Goal: Task Accomplishment & Management: Complete application form

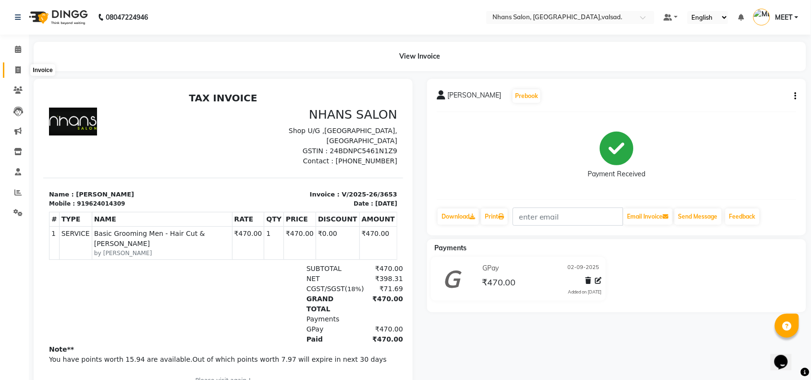
click at [13, 68] on span at bounding box center [18, 70] width 17 height 11
select select "service"
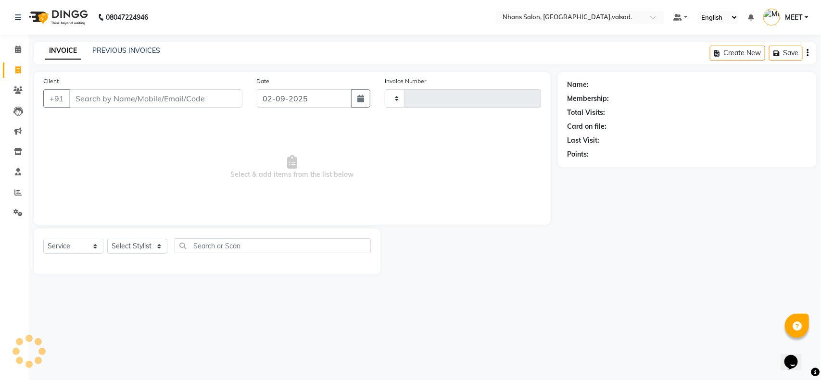
type input "3654"
select select "3706"
click at [179, 102] on input "Client" at bounding box center [155, 98] width 173 height 18
click at [153, 242] on select "Select Stylist [PERSON_NAME] DIVYA [PERSON_NAME] [PERSON_NAME] MEET OWAIS PALAK…" at bounding box center [137, 246] width 60 height 15
select select "64826"
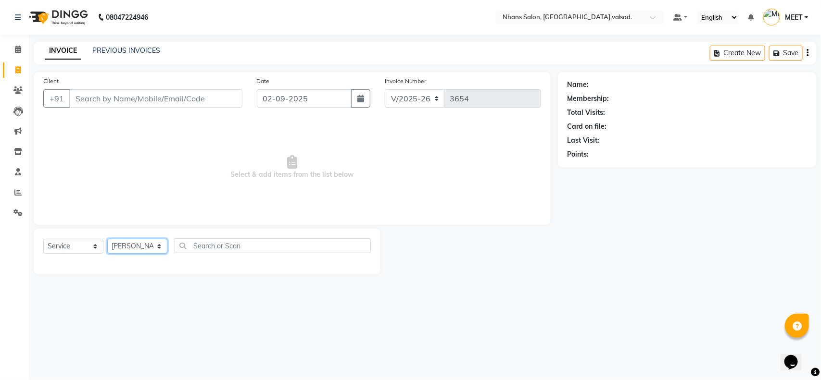
click at [107, 239] on select "Select Stylist [PERSON_NAME] DIVYA [PERSON_NAME] [PERSON_NAME] MEET OWAIS PALAK…" at bounding box center [137, 246] width 60 height 15
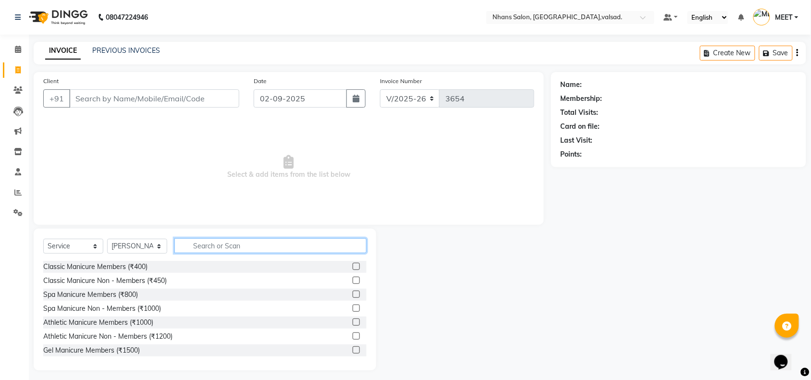
click at [207, 244] on input "text" at bounding box center [271, 245] width 192 height 15
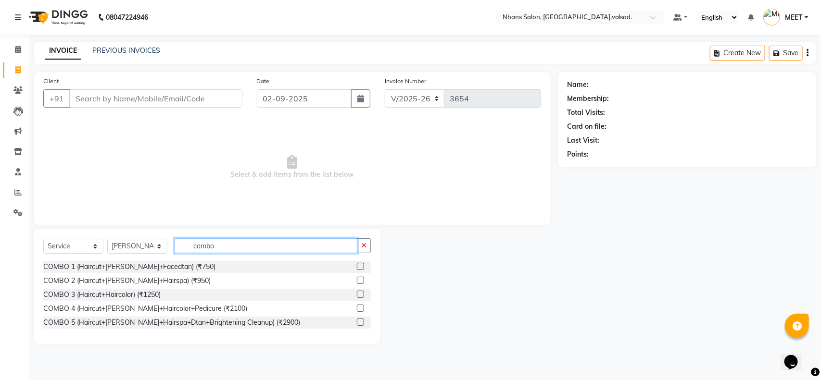
type input "combo"
click at [361, 292] on label at bounding box center [360, 294] width 7 height 7
click at [361, 292] on input "checkbox" at bounding box center [360, 295] width 6 height 6
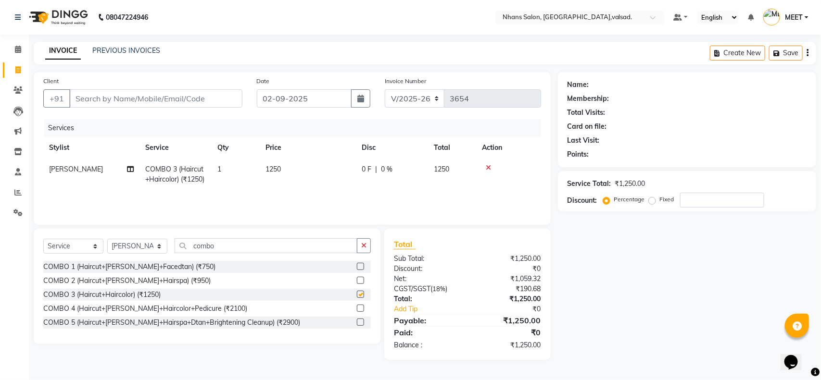
checkbox input "false"
click at [219, 246] on input "combo" at bounding box center [266, 245] width 183 height 15
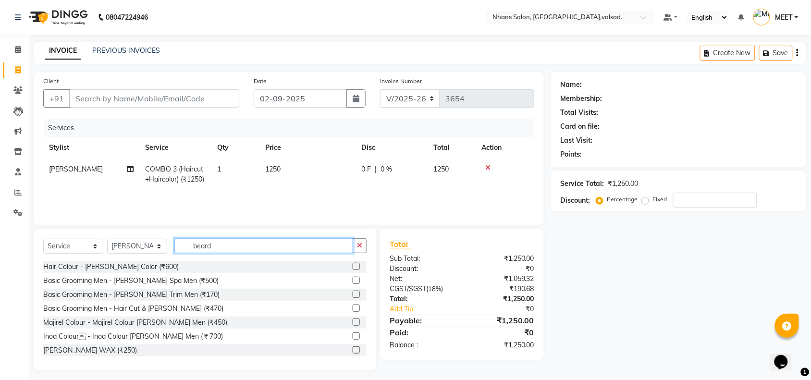
type input "beard"
click at [353, 296] on label at bounding box center [356, 294] width 7 height 7
click at [353, 296] on input "checkbox" at bounding box center [356, 295] width 6 height 6
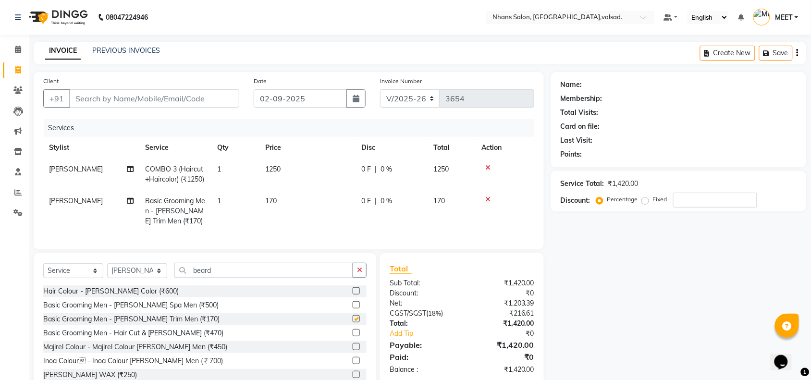
checkbox input "false"
click at [186, 95] on input "Client" at bounding box center [154, 98] width 170 height 18
type input "9"
type input "0"
type input "9583696777"
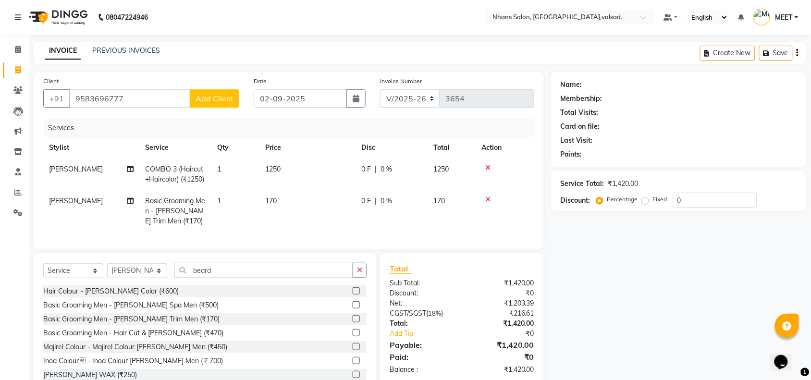
click at [208, 99] on span "Add Client" at bounding box center [215, 99] width 38 height 10
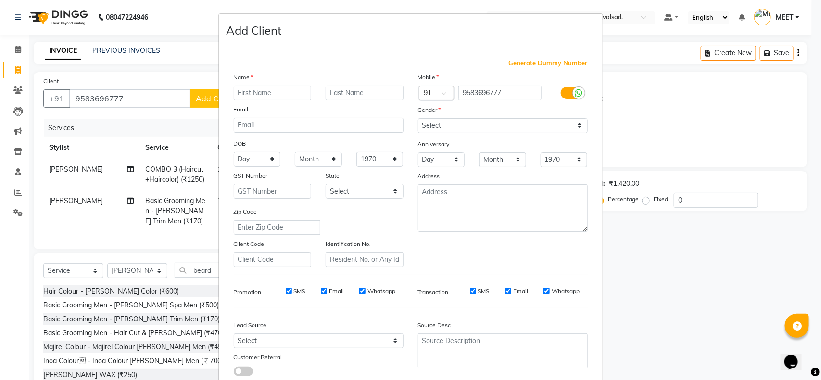
click at [268, 90] on input "text" at bounding box center [273, 93] width 78 height 15
type input "[PERSON_NAME]"
click at [412, 124] on div "Select [DEMOGRAPHIC_DATA] [DEMOGRAPHIC_DATA] Other Prefer Not To Say" at bounding box center [503, 125] width 184 height 15
click at [422, 126] on select "Select [DEMOGRAPHIC_DATA] [DEMOGRAPHIC_DATA] Other Prefer Not To Say" at bounding box center [503, 125] width 170 height 15
select select "[DEMOGRAPHIC_DATA]"
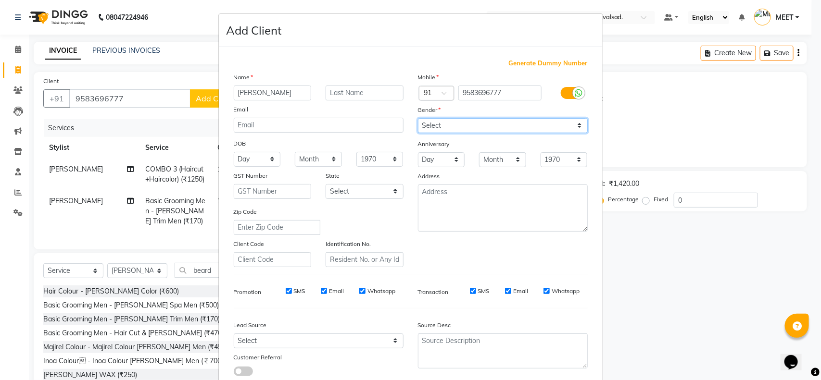
click at [418, 118] on select "Select [DEMOGRAPHIC_DATA] [DEMOGRAPHIC_DATA] Other Prefer Not To Say" at bounding box center [503, 125] width 170 height 15
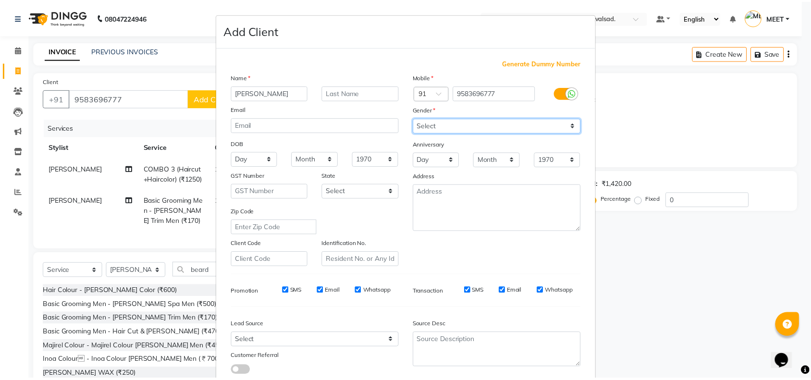
scroll to position [60, 0]
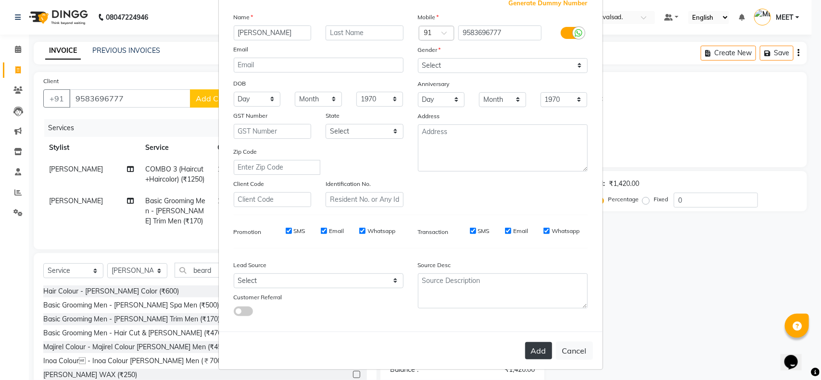
click at [531, 344] on button "Add" at bounding box center [538, 350] width 27 height 17
select select
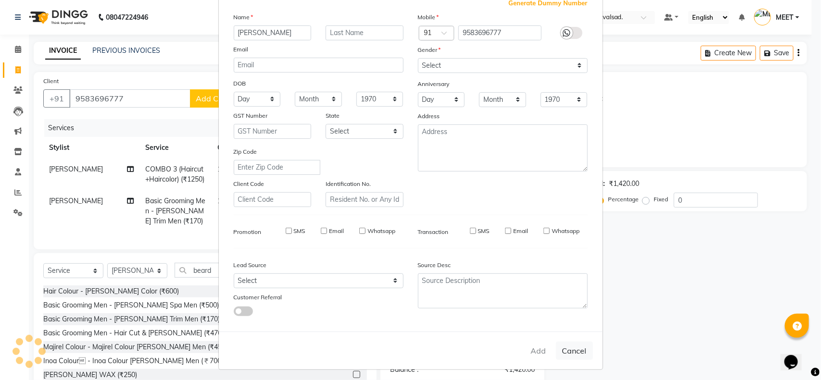
select select
checkbox input "false"
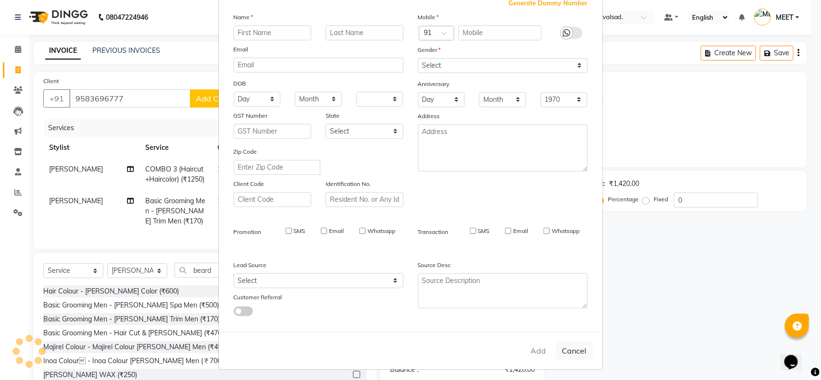
checkbox input "false"
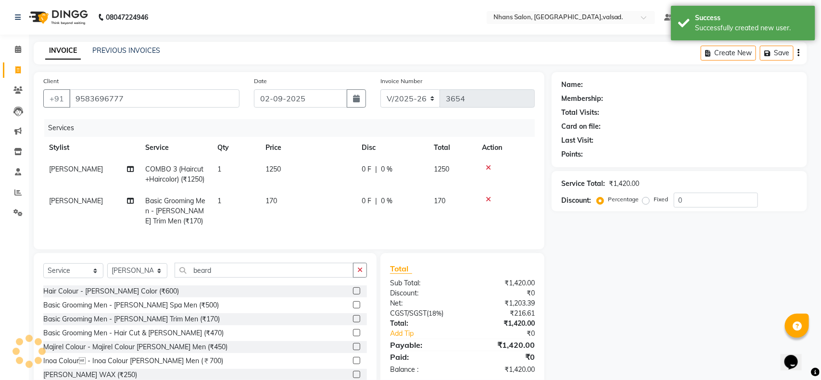
select select "1: Object"
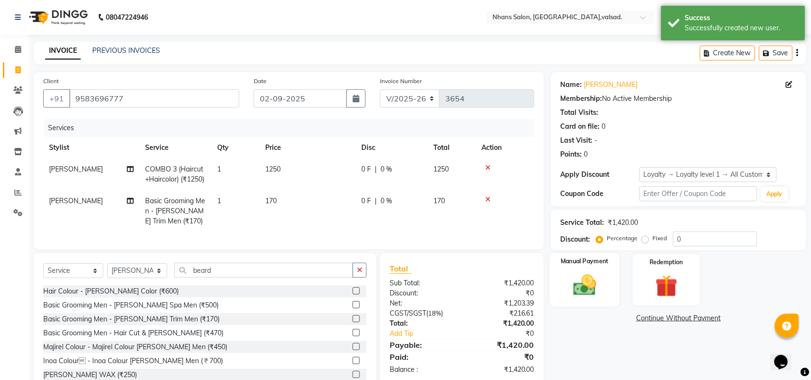
click at [594, 260] on label "Manual Payment" at bounding box center [585, 261] width 48 height 9
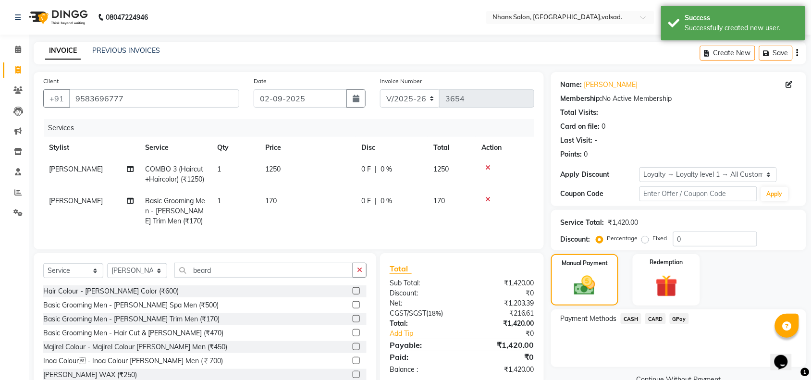
click at [685, 320] on span "GPay" at bounding box center [680, 318] width 20 height 11
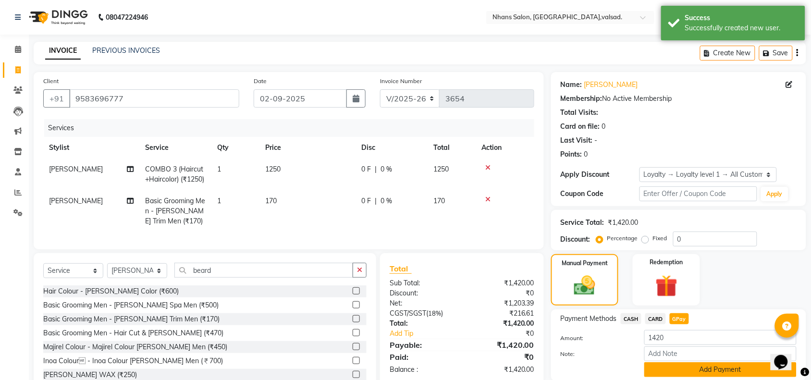
click at [693, 368] on button "Add Payment" at bounding box center [721, 369] width 152 height 15
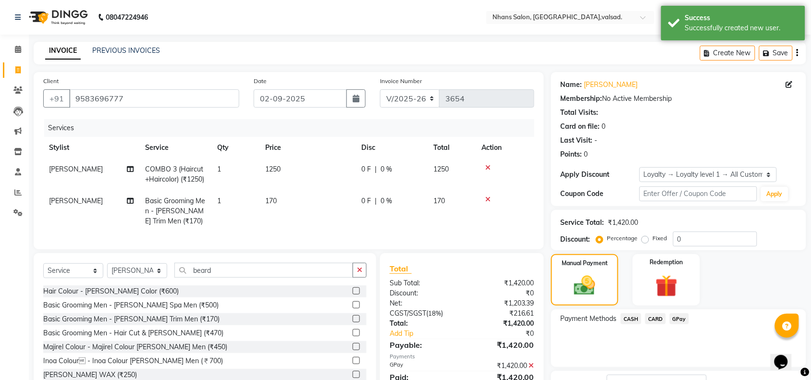
scroll to position [105, 0]
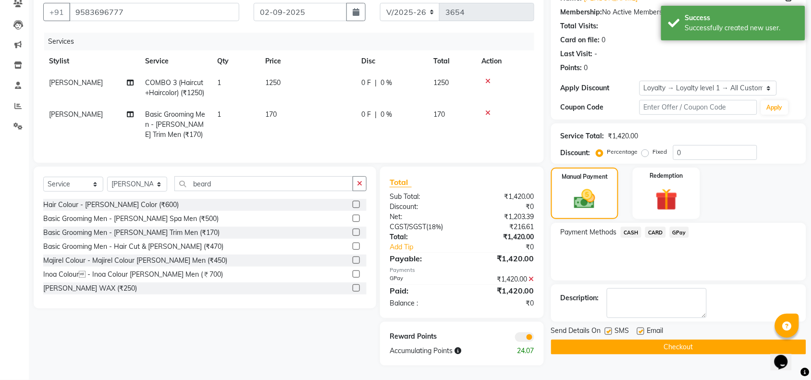
click at [741, 340] on button "Checkout" at bounding box center [678, 347] width 255 height 15
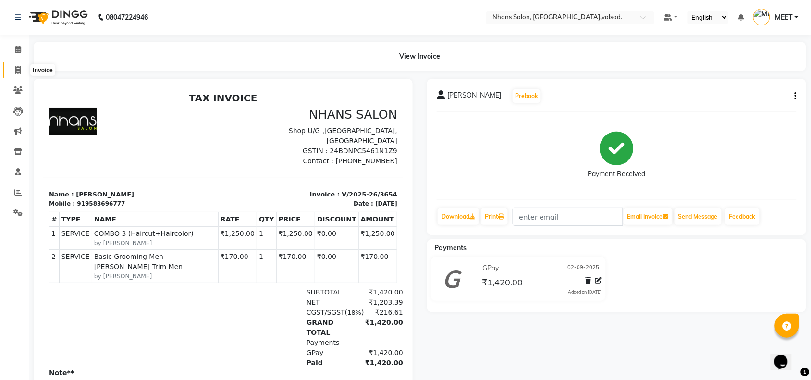
click at [24, 66] on span at bounding box center [18, 70] width 17 height 11
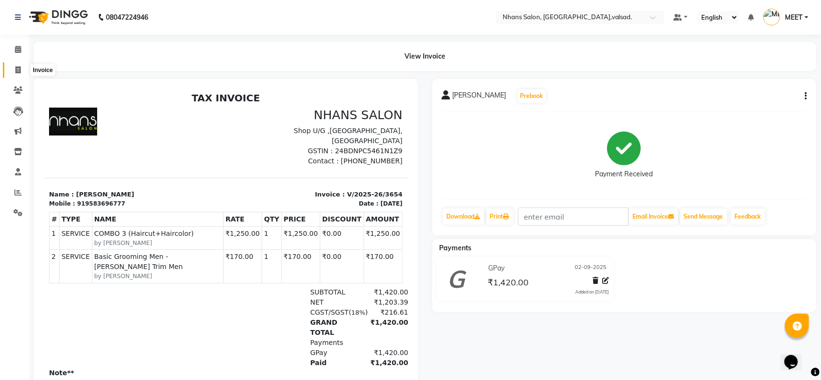
select select "service"
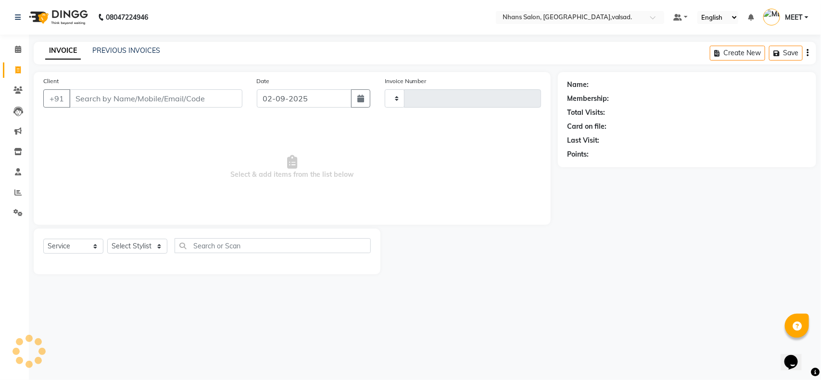
type input "3655"
select select "3706"
click at [106, 101] on input "Client" at bounding box center [155, 98] width 173 height 18
type input "8106896986"
click at [219, 94] on span "Add Client" at bounding box center [218, 99] width 38 height 10
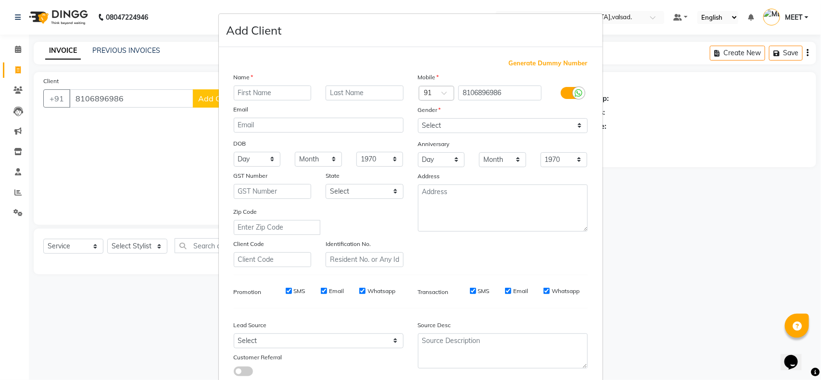
click at [258, 88] on input "text" at bounding box center [273, 93] width 78 height 15
type input "[PERSON_NAME]"
click at [422, 119] on select "Select [DEMOGRAPHIC_DATA] [DEMOGRAPHIC_DATA] Other Prefer Not To Say" at bounding box center [503, 125] width 170 height 15
select select "[DEMOGRAPHIC_DATA]"
click at [418, 118] on select "Select [DEMOGRAPHIC_DATA] [DEMOGRAPHIC_DATA] Other Prefer Not To Say" at bounding box center [503, 125] width 170 height 15
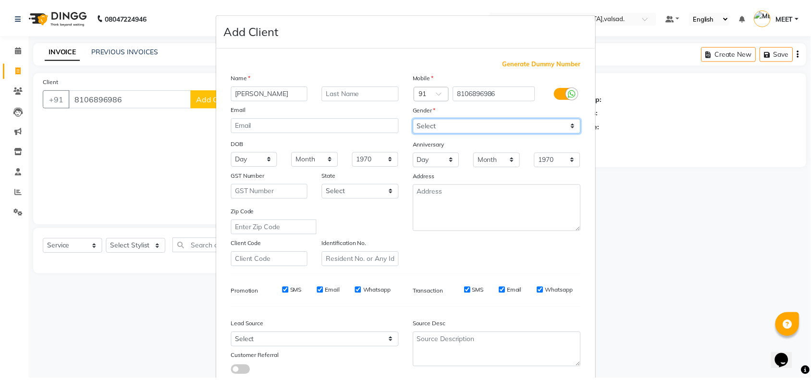
scroll to position [60, 0]
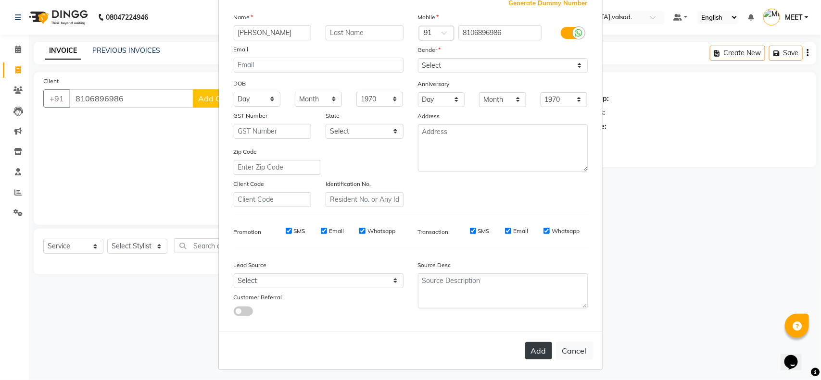
click at [532, 349] on button "Add" at bounding box center [538, 350] width 27 height 17
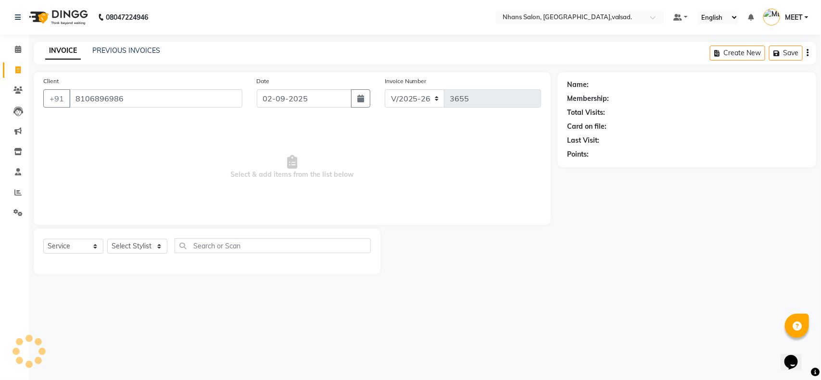
select select
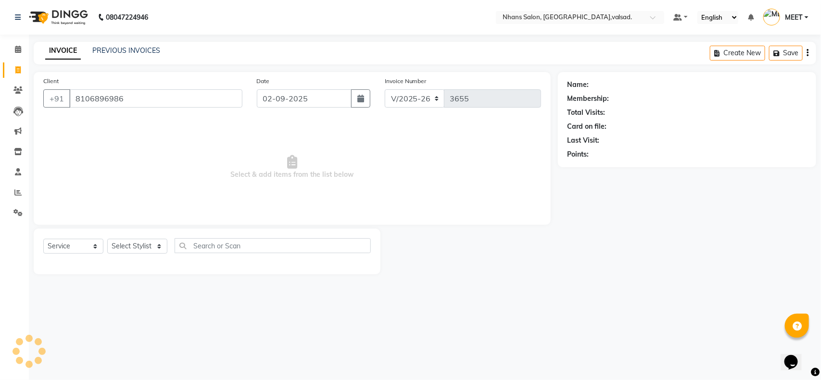
select select
checkbox input "false"
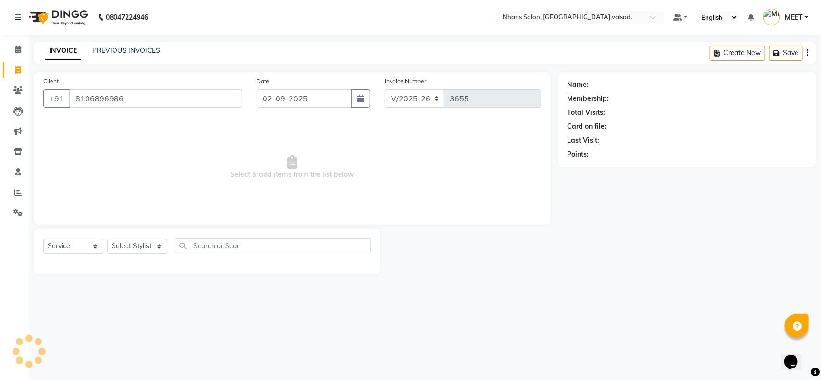
checkbox input "false"
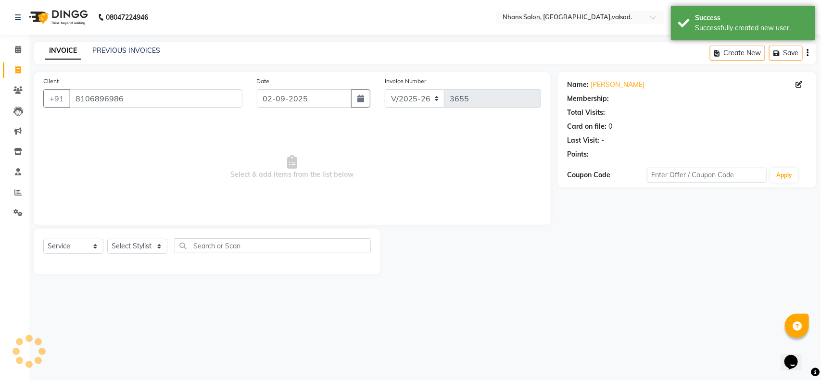
select select "1: Object"
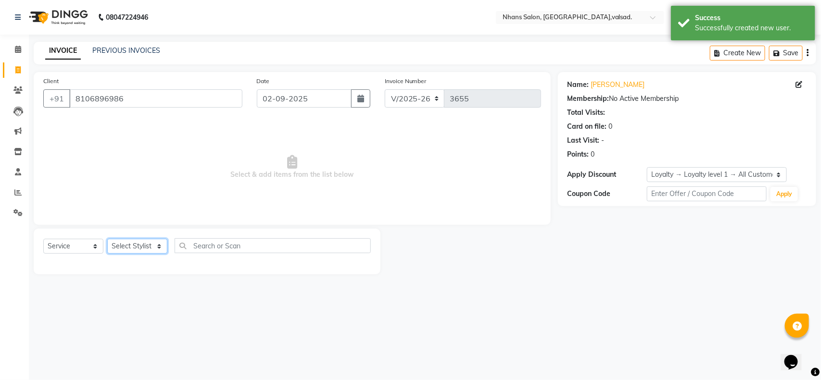
click at [130, 249] on select "Select Stylist [PERSON_NAME] DIVYA [PERSON_NAME] [PERSON_NAME] MEET OWAIS PALAK…" at bounding box center [137, 246] width 60 height 15
select select "37208"
click at [107, 239] on select "Select Stylist [PERSON_NAME] DIVYA [PERSON_NAME] [PERSON_NAME] MEET OWAIS PALAK…" at bounding box center [137, 246] width 60 height 15
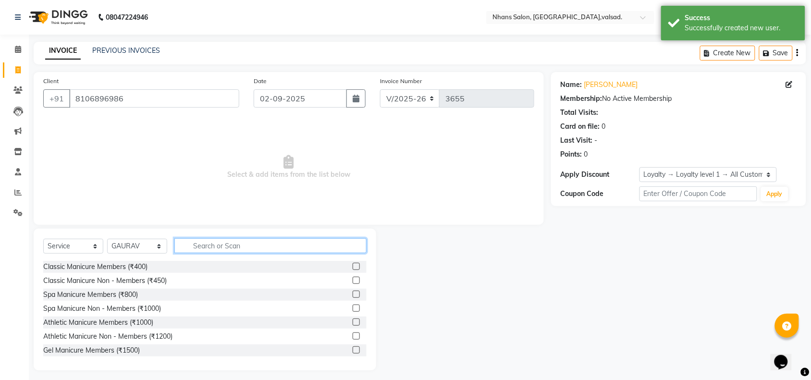
click at [266, 239] on input "text" at bounding box center [271, 245] width 192 height 15
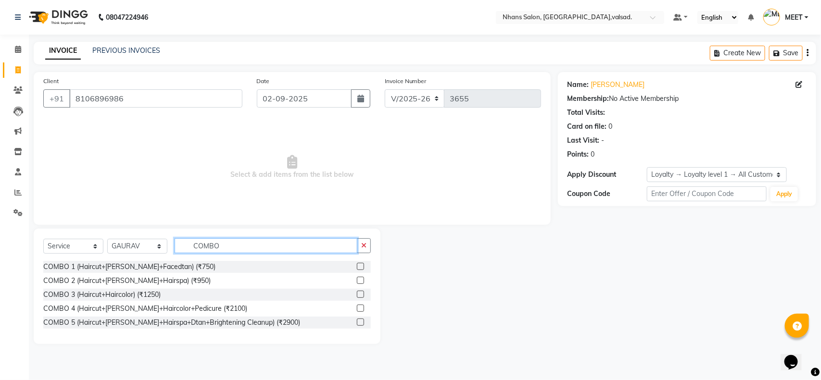
type input "COMBO"
click at [361, 295] on div at bounding box center [360, 296] width 6 height 10
click at [359, 293] on label at bounding box center [360, 294] width 7 height 7
click at [359, 293] on input "checkbox" at bounding box center [360, 295] width 6 height 6
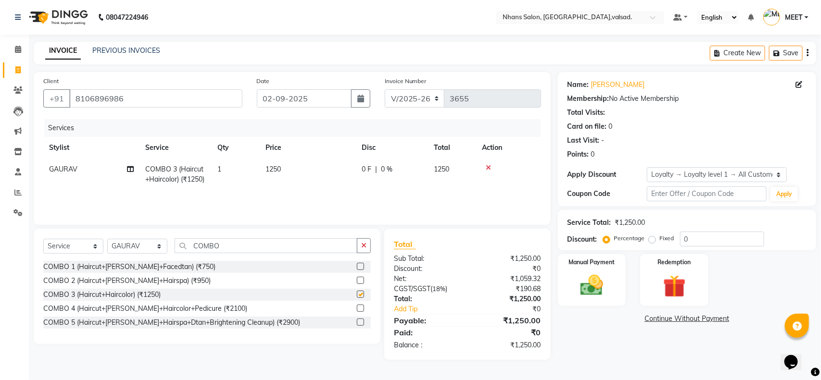
click at [359, 293] on label at bounding box center [360, 294] width 7 height 7
click at [359, 293] on input "checkbox" at bounding box center [360, 295] width 6 height 6
checkbox input "false"
click at [327, 248] on input "COMBO" at bounding box center [266, 245] width 183 height 15
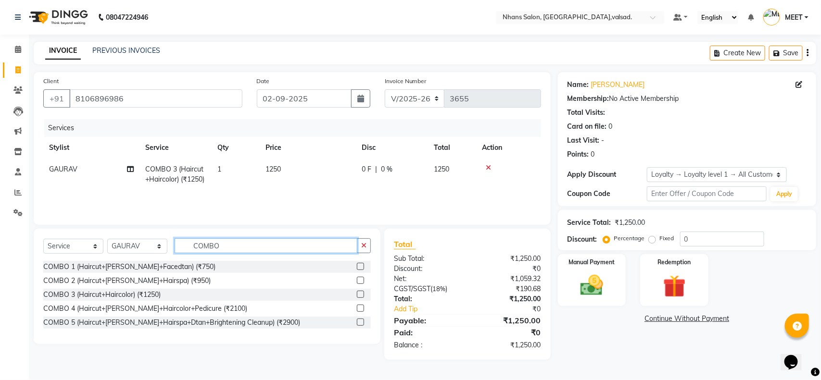
click at [327, 248] on input "COMBO" at bounding box center [266, 245] width 183 height 15
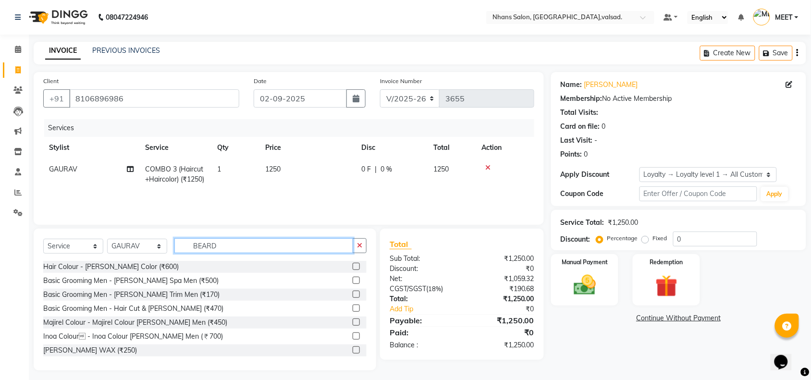
type input "BEARD"
click at [353, 297] on label at bounding box center [356, 294] width 7 height 7
click at [353, 297] on input "checkbox" at bounding box center [356, 295] width 6 height 6
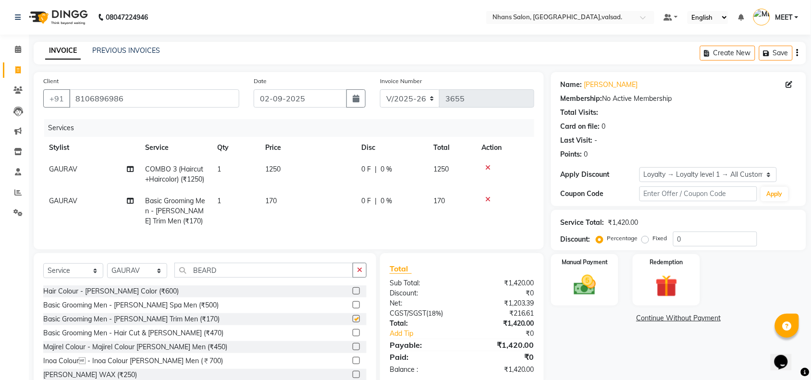
checkbox input "false"
click at [315, 278] on input "BEARD" at bounding box center [264, 270] width 179 height 15
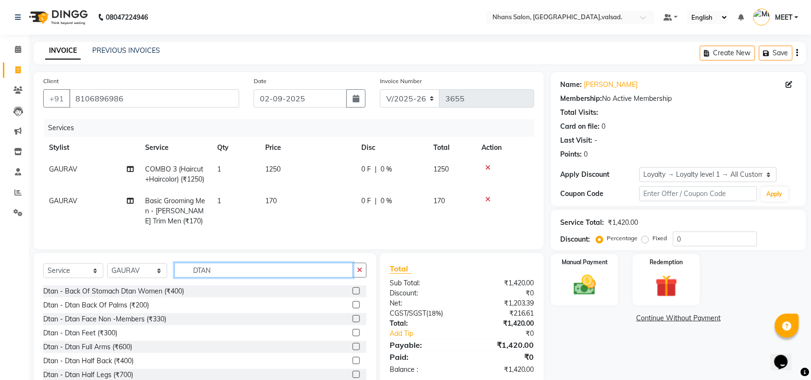
type input "DTAN"
click at [353, 323] on label at bounding box center [356, 318] width 7 height 7
click at [353, 323] on input "checkbox" at bounding box center [356, 319] width 6 height 6
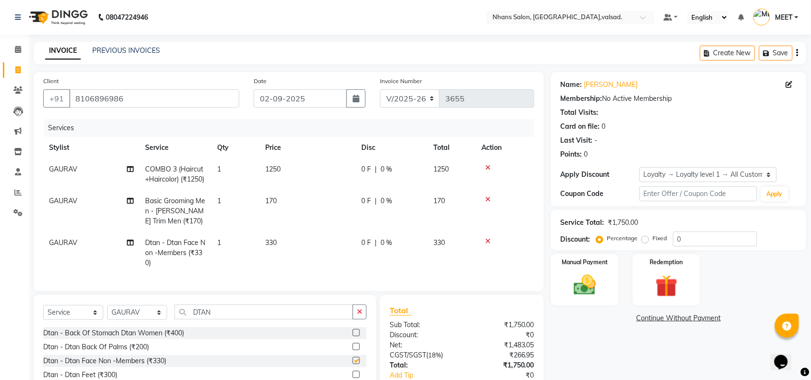
checkbox input "false"
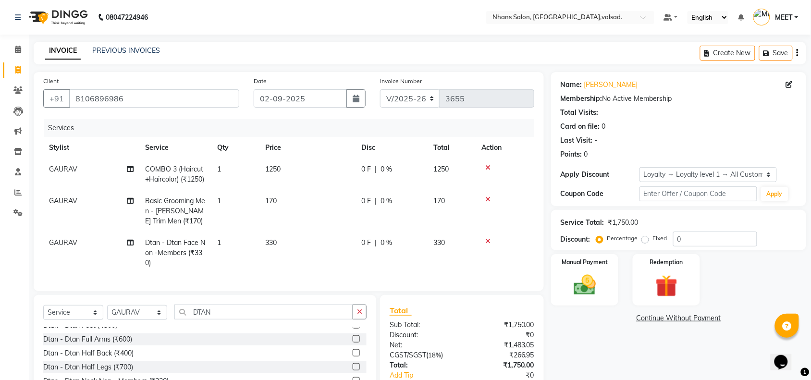
scroll to position [90, 0]
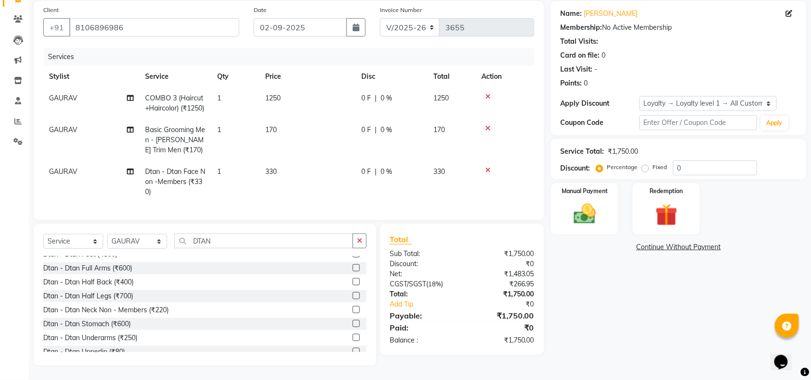
click at [353, 307] on label at bounding box center [356, 309] width 7 height 7
click at [353, 307] on input "checkbox" at bounding box center [356, 310] width 6 height 6
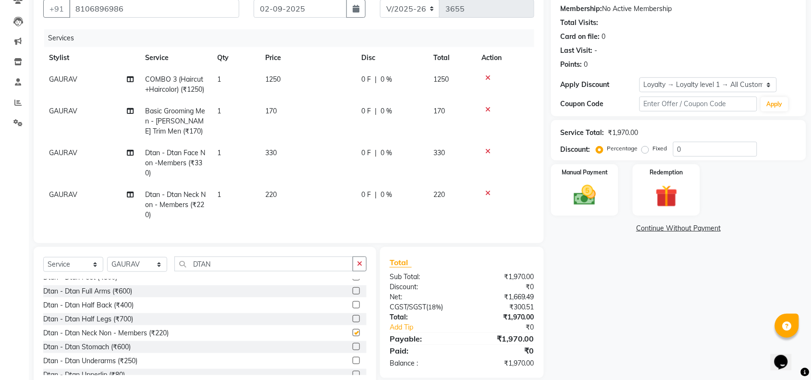
checkbox input "false"
click at [601, 203] on img at bounding box center [584, 195] width 37 height 26
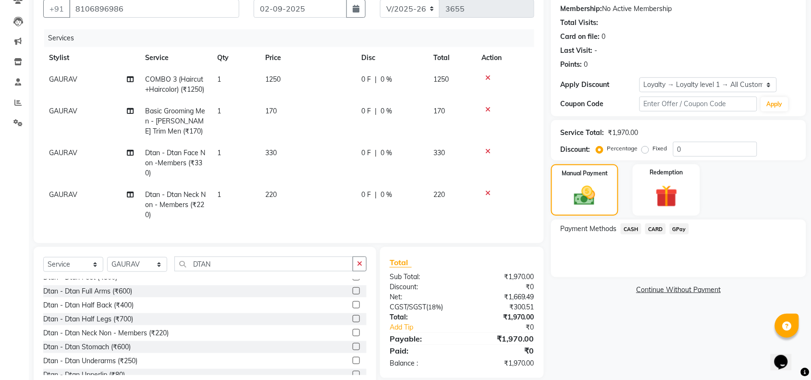
click at [681, 229] on span "GPay" at bounding box center [680, 229] width 20 height 11
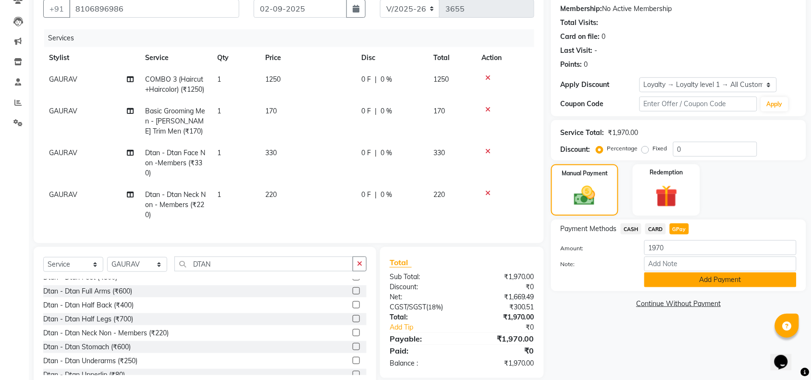
click at [689, 276] on button "Add Payment" at bounding box center [721, 280] width 152 height 15
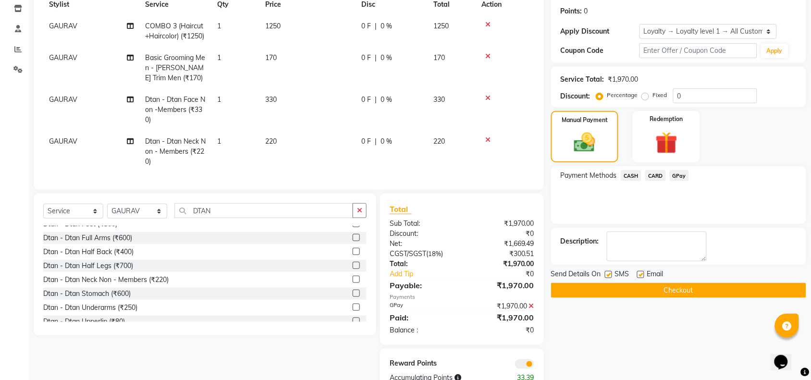
scroll to position [145, 0]
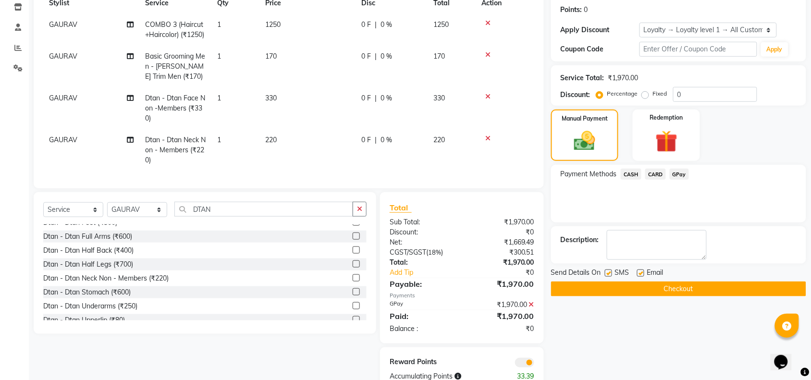
click at [694, 287] on button "Checkout" at bounding box center [678, 289] width 255 height 15
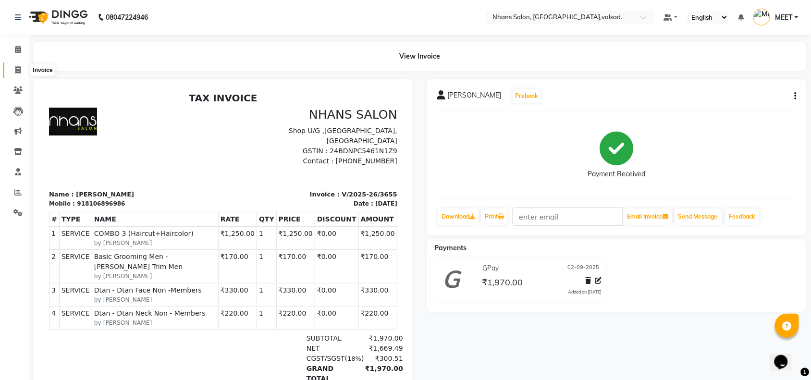
click at [15, 70] on icon at bounding box center [17, 69] width 5 height 7
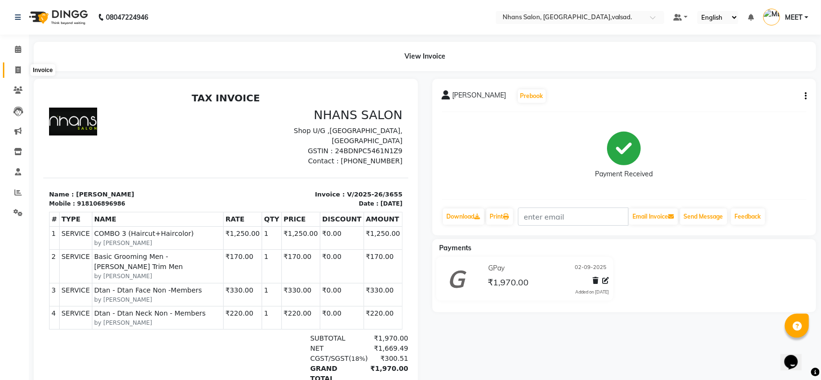
select select "3706"
select select "service"
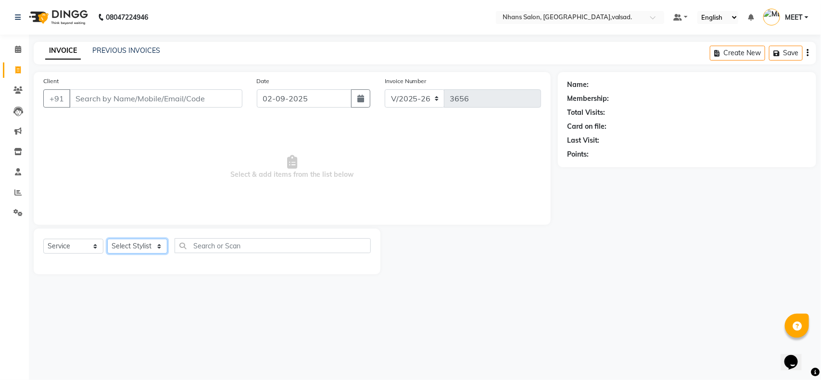
click at [140, 249] on select "Select Stylist [PERSON_NAME] DIVYA [PERSON_NAME] [PERSON_NAME] MEET OWAIS PALAK…" at bounding box center [137, 246] width 60 height 15
select select "20135"
click at [107, 239] on select "Select Stylist [PERSON_NAME] DIVYA [PERSON_NAME] [PERSON_NAME] MEET OWAIS PALAK…" at bounding box center [137, 246] width 60 height 15
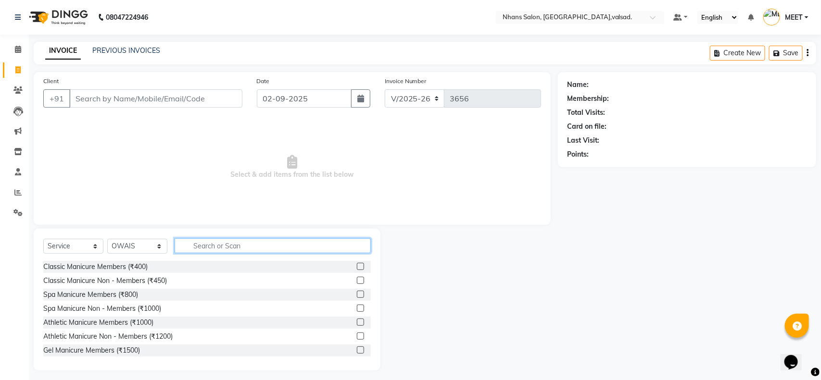
click at [249, 243] on input "text" at bounding box center [273, 245] width 196 height 15
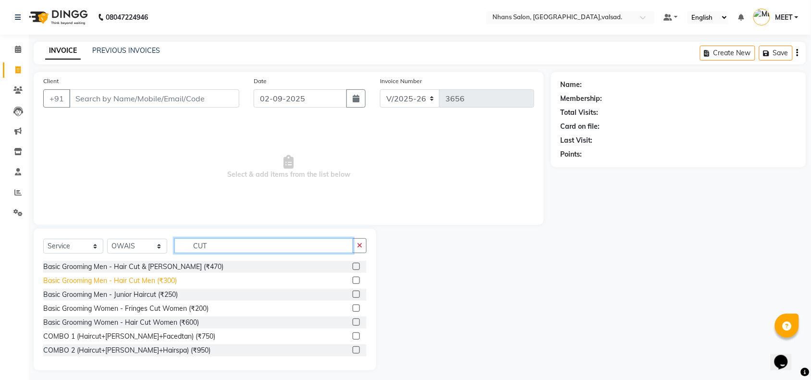
type input "CUT"
click at [159, 277] on div "Basic Grooming Men - Hair Cut Men (₹300)" at bounding box center [110, 281] width 134 height 10
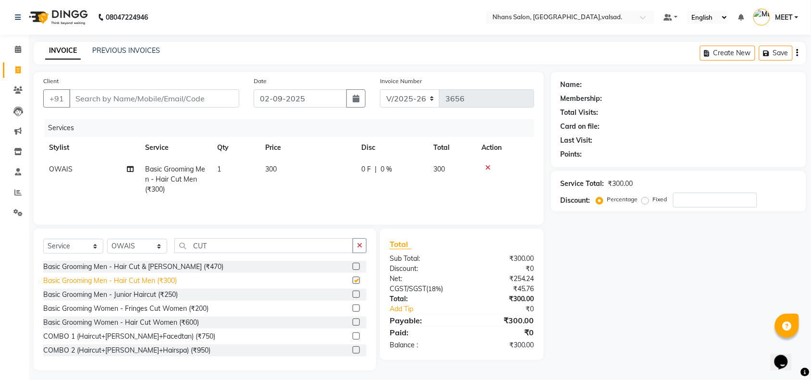
checkbox input "false"
click at [152, 106] on input "Client" at bounding box center [154, 98] width 170 height 18
type input "8"
type input "0"
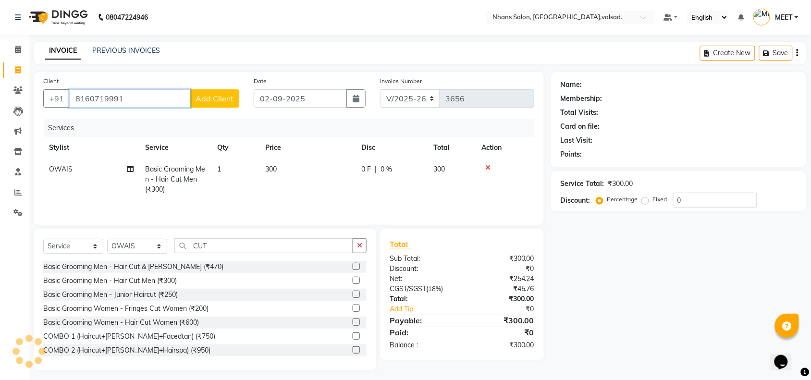
type input "8160719991"
click at [231, 100] on span "Add Client" at bounding box center [215, 99] width 38 height 10
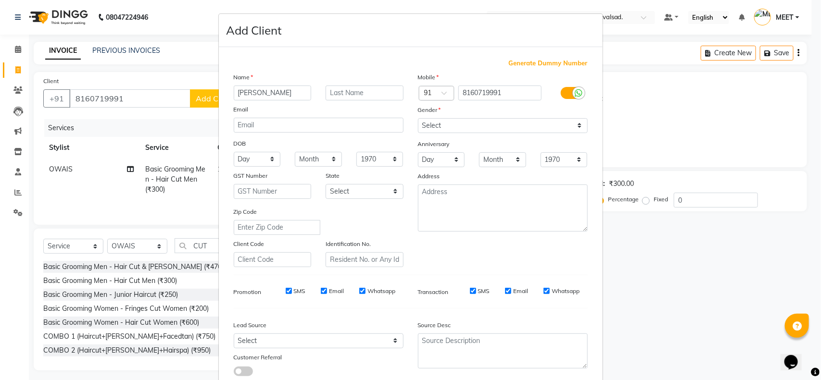
type input "[PERSON_NAME]"
click at [464, 121] on select "Select [DEMOGRAPHIC_DATA] [DEMOGRAPHIC_DATA] Other Prefer Not To Say" at bounding box center [503, 125] width 170 height 15
select select "[DEMOGRAPHIC_DATA]"
click at [418, 118] on select "Select [DEMOGRAPHIC_DATA] [DEMOGRAPHIC_DATA] Other Prefer Not To Say" at bounding box center [503, 125] width 170 height 15
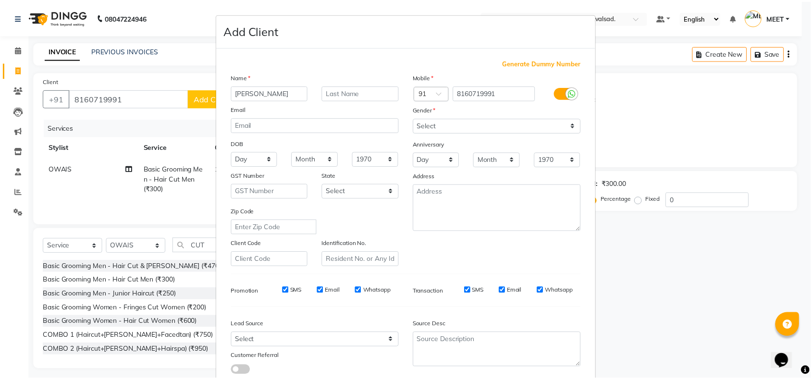
scroll to position [60, 0]
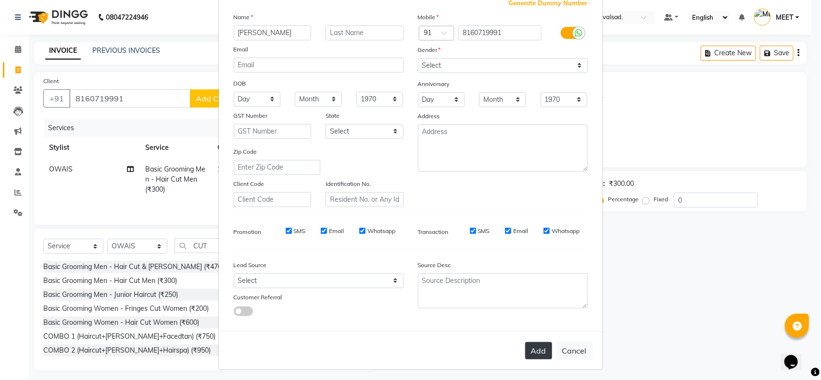
click at [532, 347] on button "Add" at bounding box center [538, 350] width 27 height 17
select select
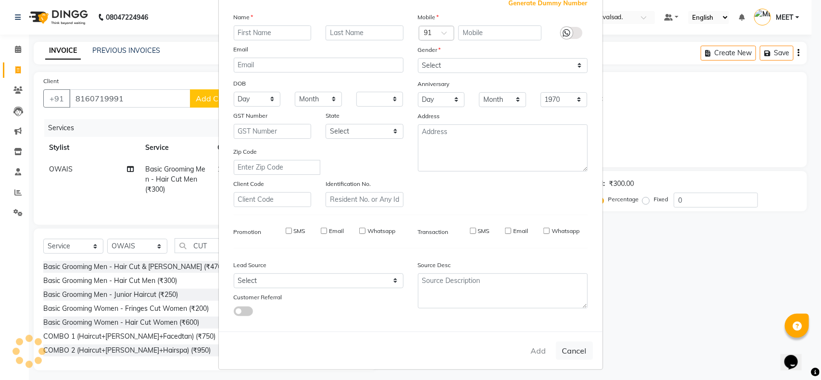
select select
checkbox input "false"
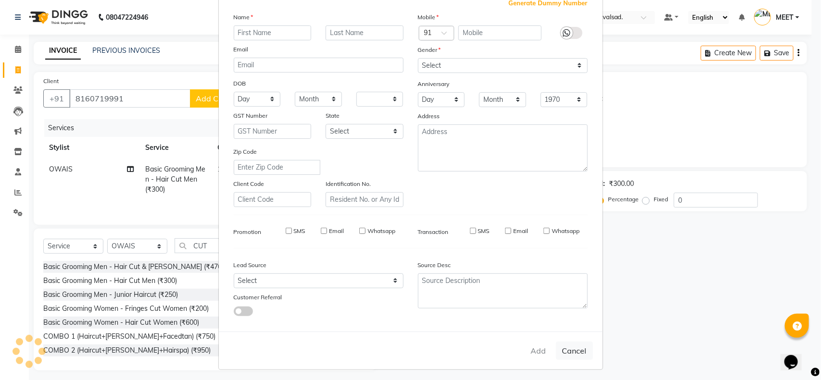
checkbox input "false"
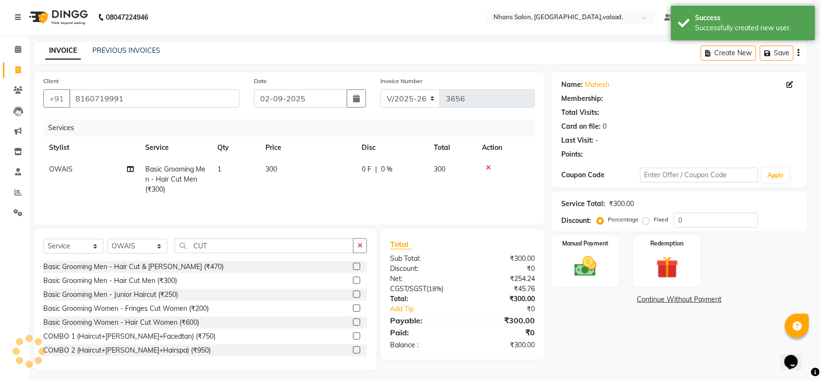
select select "1: Object"
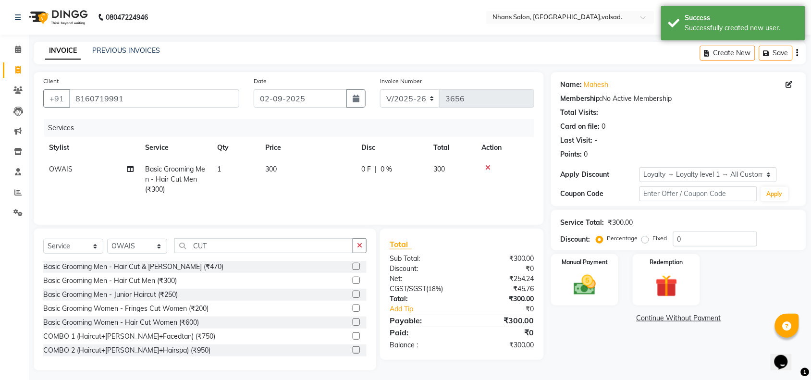
click at [599, 301] on div "Manual Payment" at bounding box center [584, 279] width 67 height 51
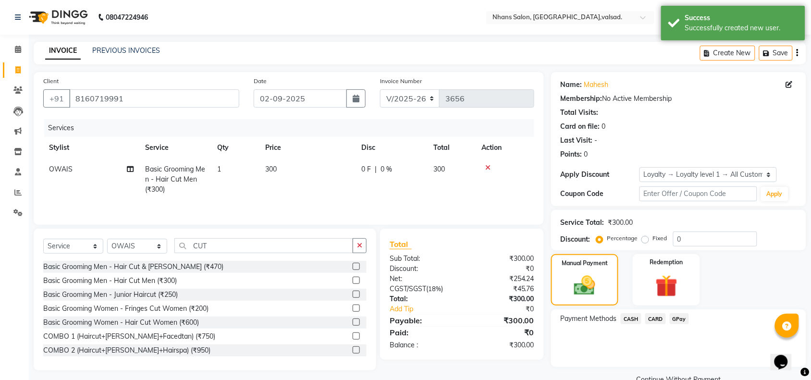
click at [635, 317] on span "CASH" at bounding box center [631, 318] width 21 height 11
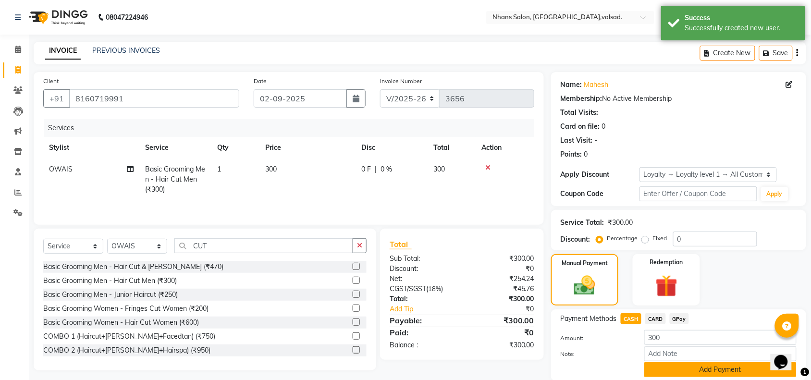
click at [708, 367] on button "Add Payment" at bounding box center [721, 369] width 152 height 15
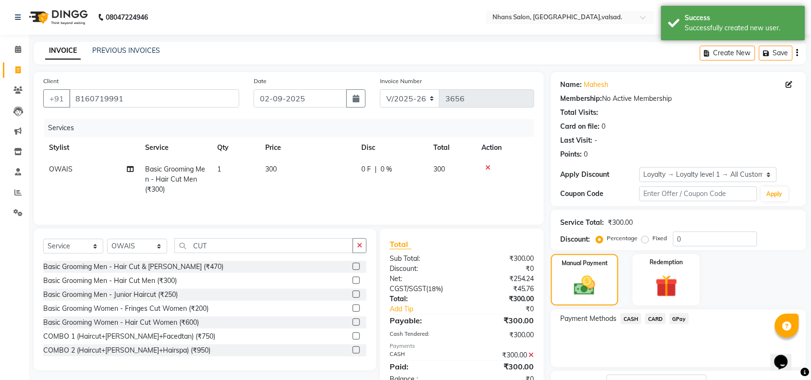
scroll to position [77, 0]
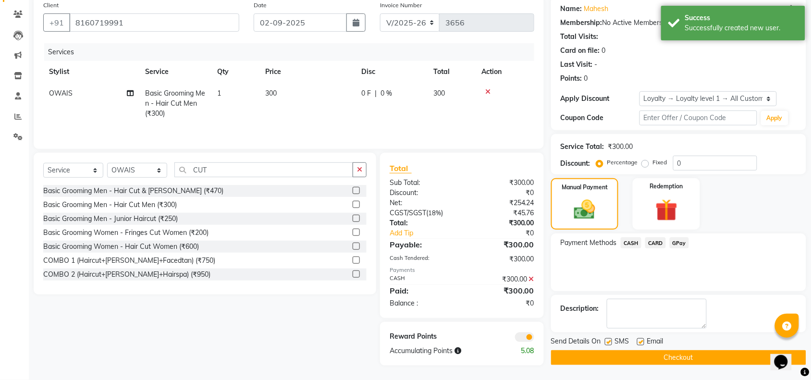
click at [698, 351] on button "Checkout" at bounding box center [678, 357] width 255 height 15
